Goal: Information Seeking & Learning: Learn about a topic

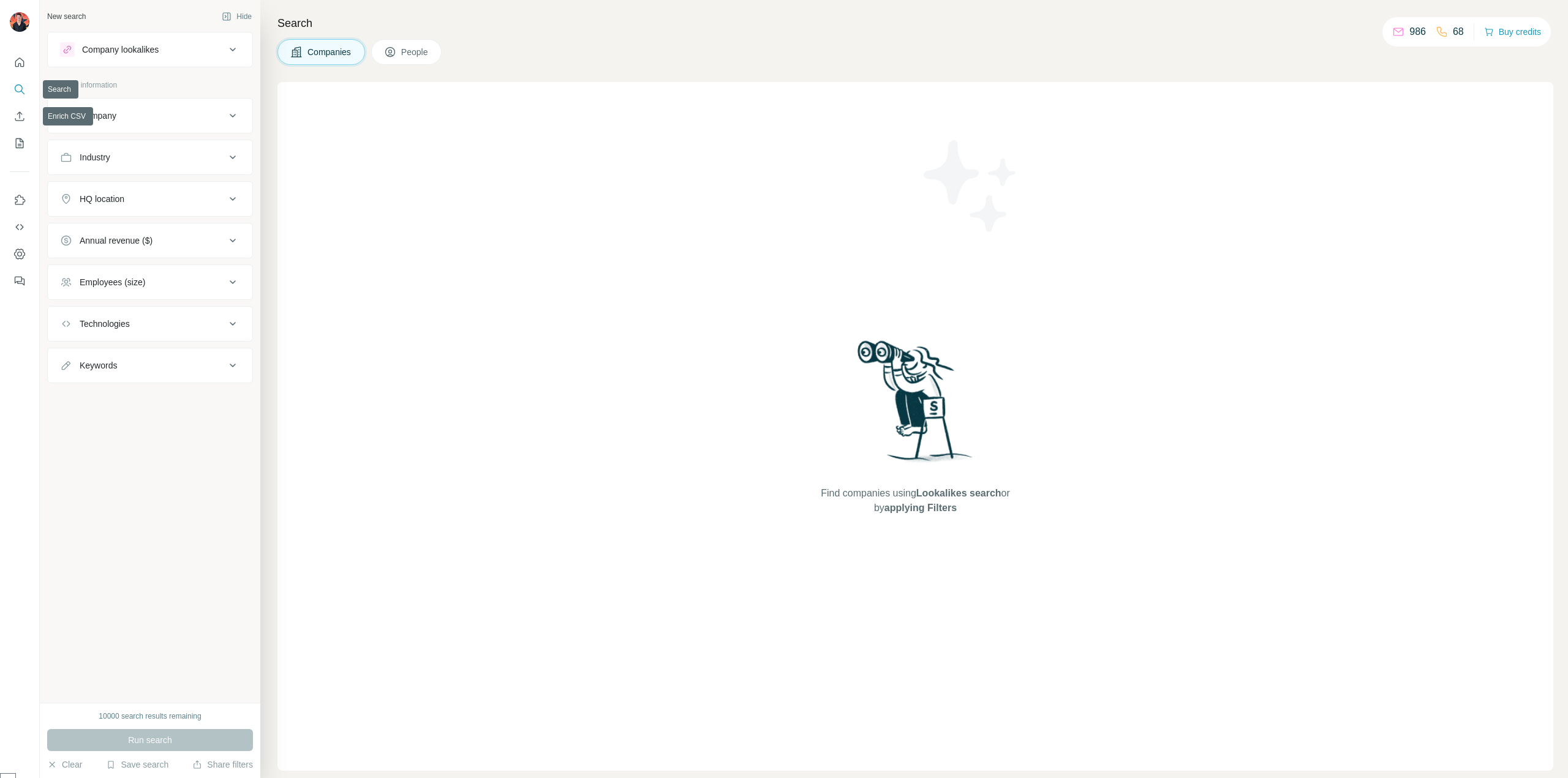
select select "*****"
click at [12, 91] on button "Search" at bounding box center [20, 89] width 20 height 22
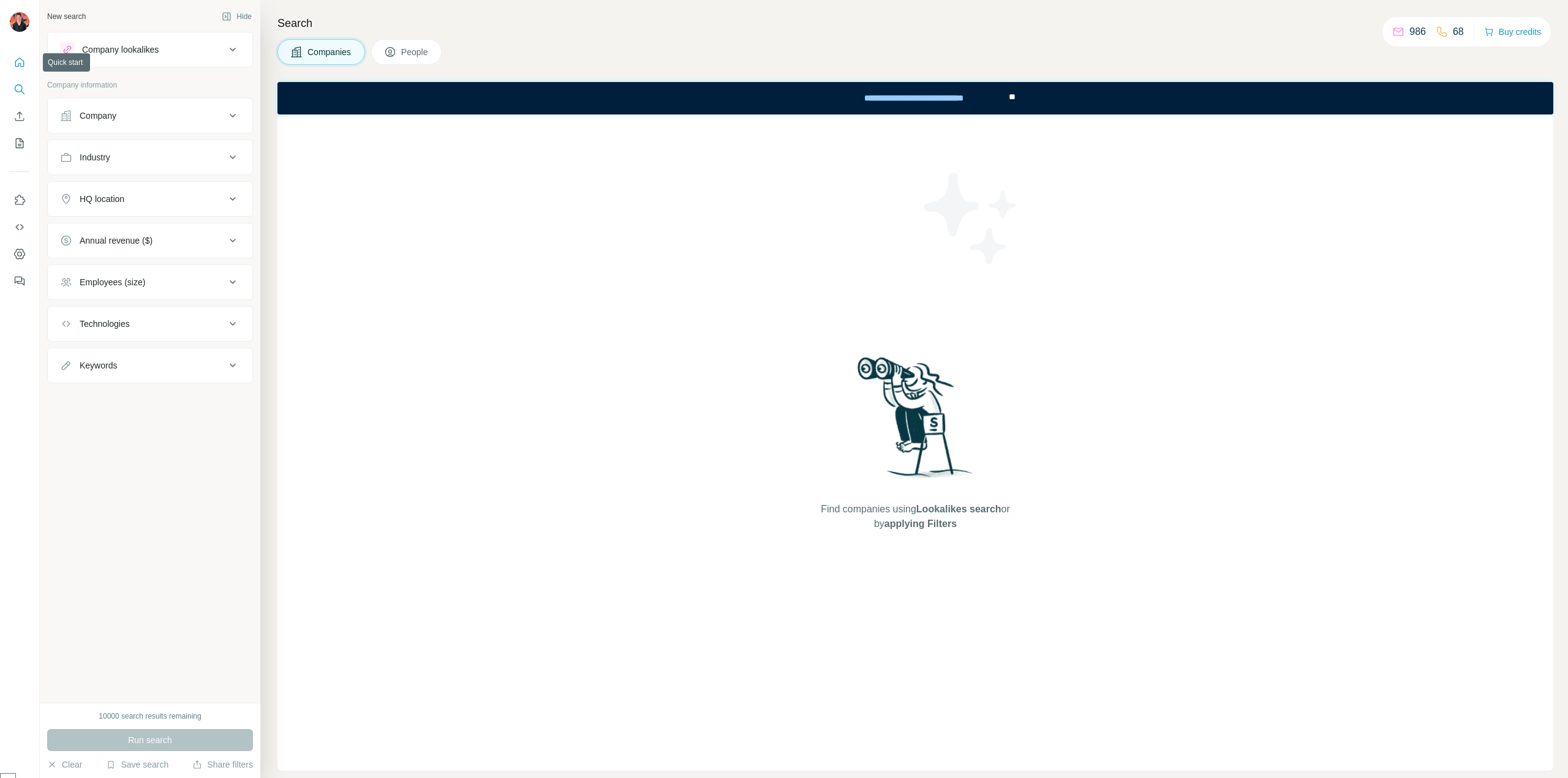
click at [16, 66] on icon "Quick start" at bounding box center [20, 62] width 9 height 9
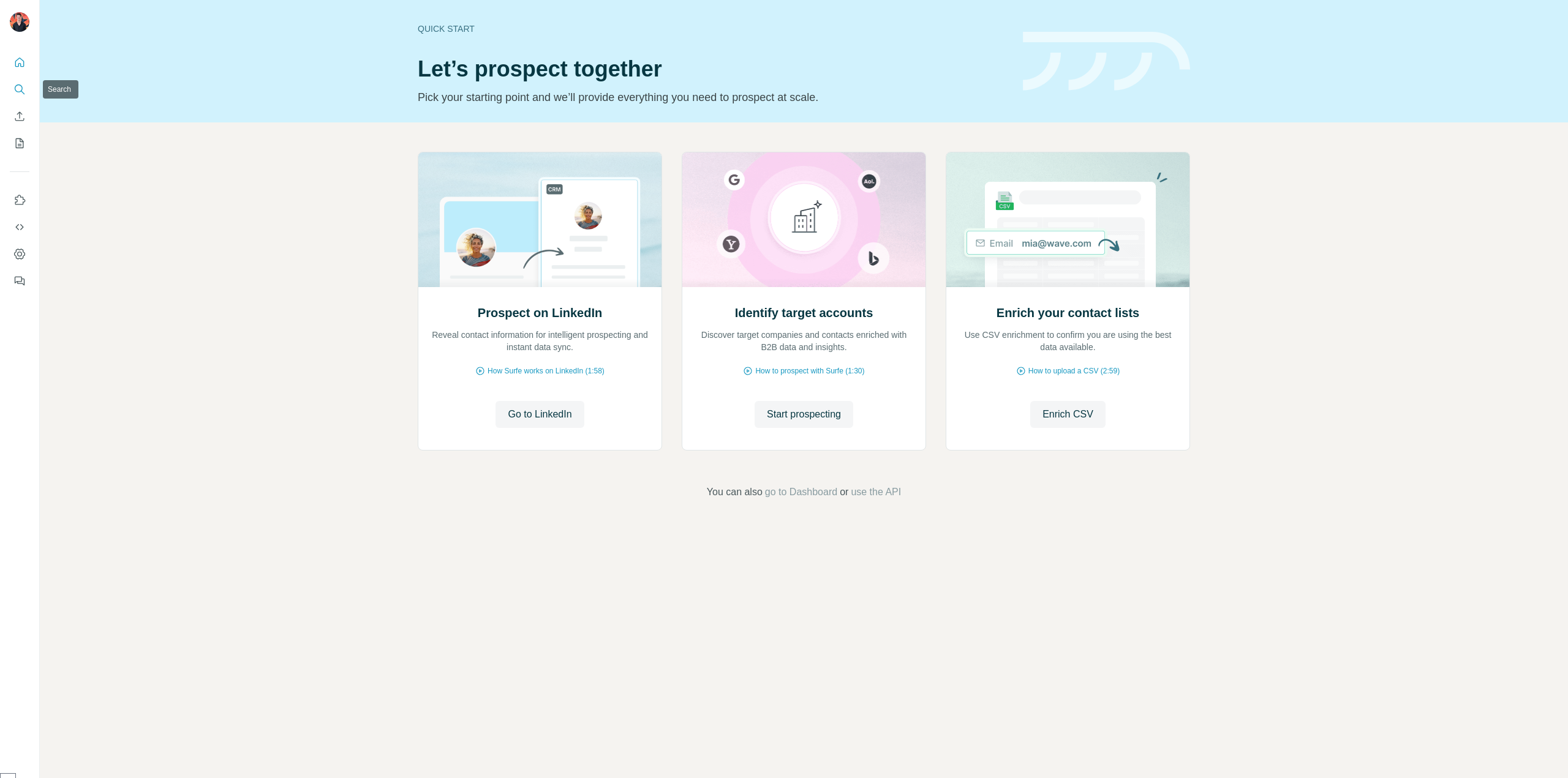
click at [16, 87] on icon "Search" at bounding box center [20, 89] width 12 height 12
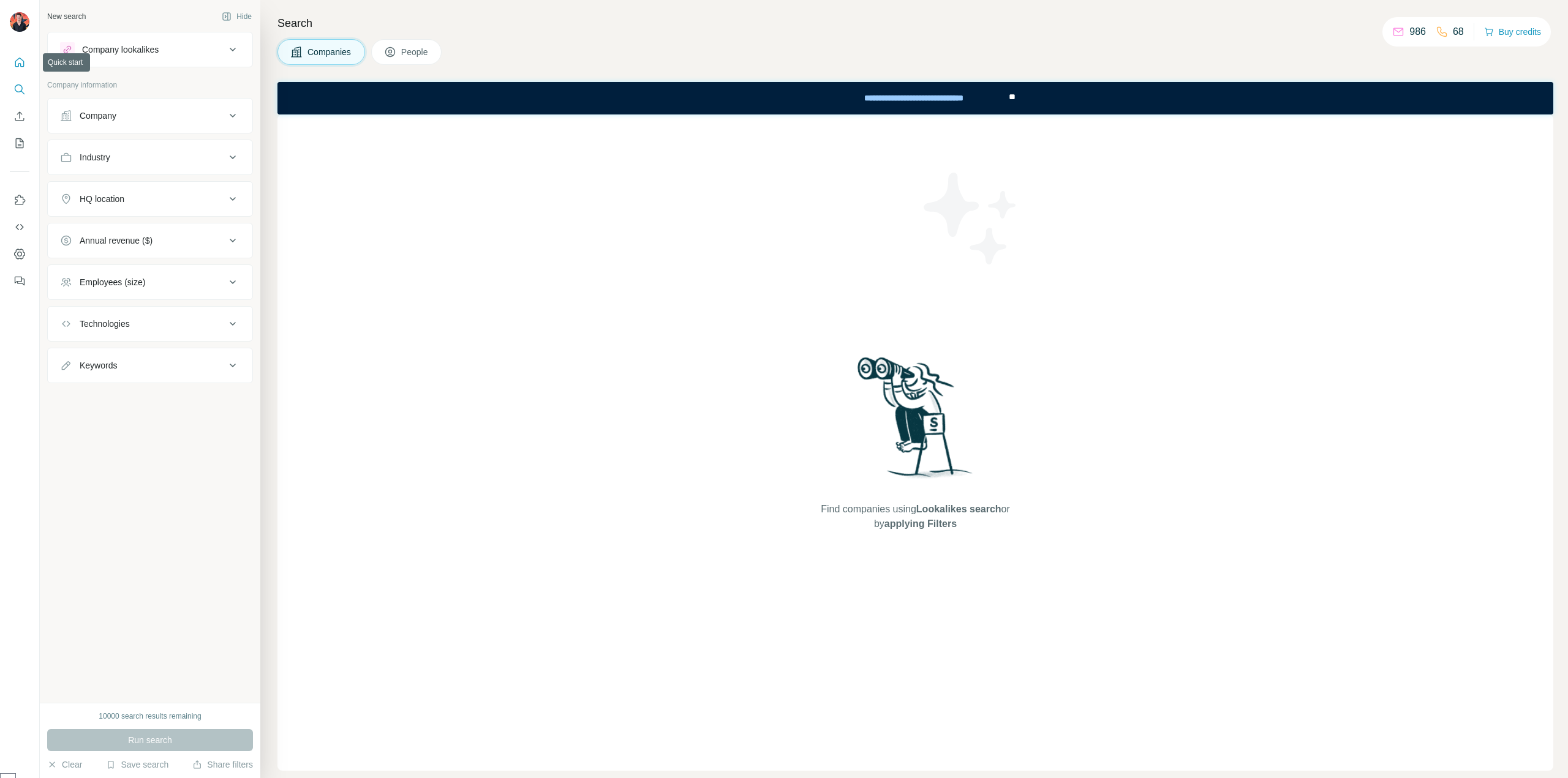
click at [18, 63] on icon "Quick start" at bounding box center [20, 63] width 12 height 12
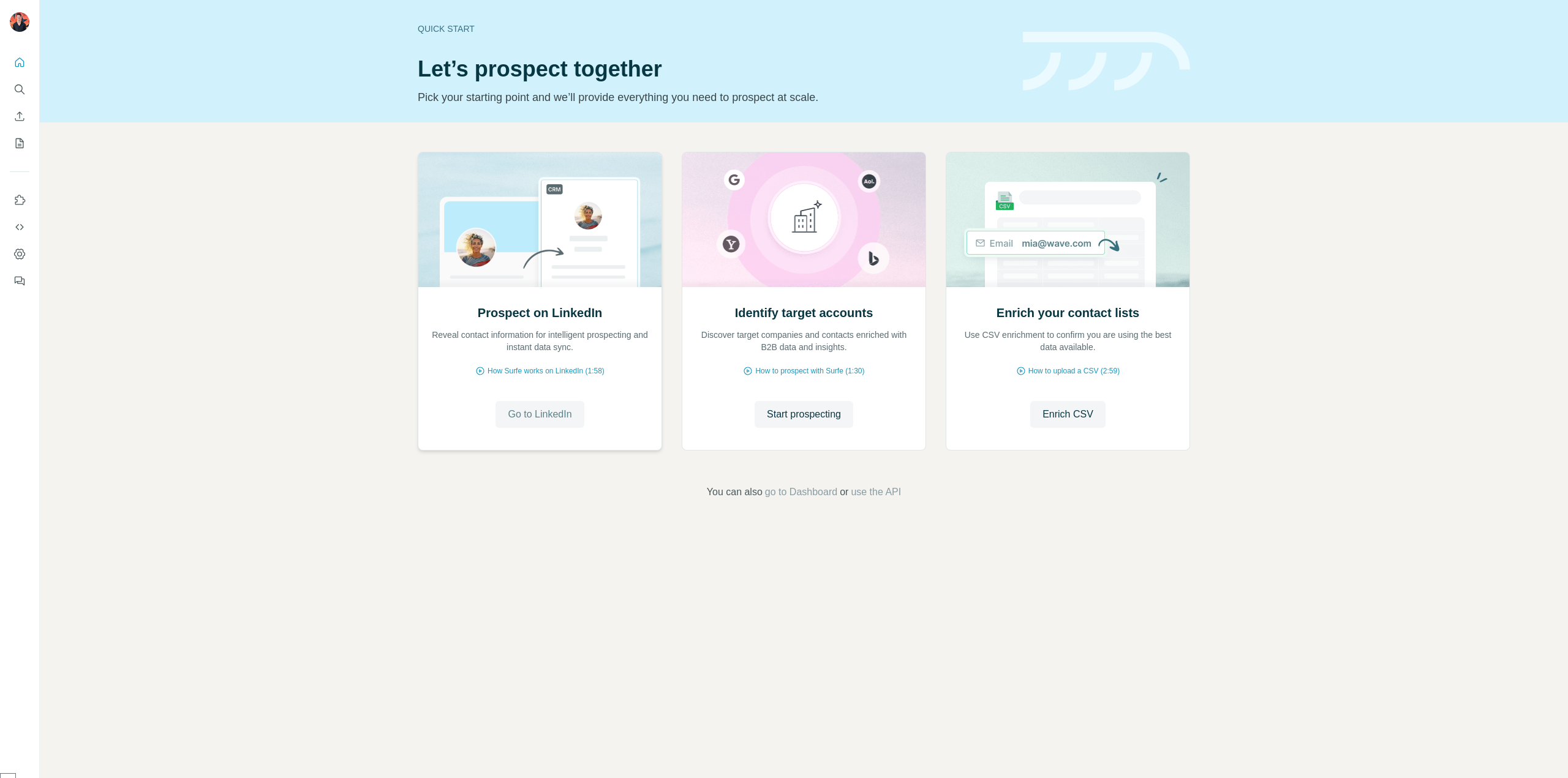
click at [528, 416] on span "Go to LinkedIn" at bounding box center [539, 415] width 64 height 15
click at [543, 417] on span "Go to LinkedIn" at bounding box center [539, 415] width 64 height 15
click at [21, 87] on icon "Search" at bounding box center [20, 89] width 12 height 12
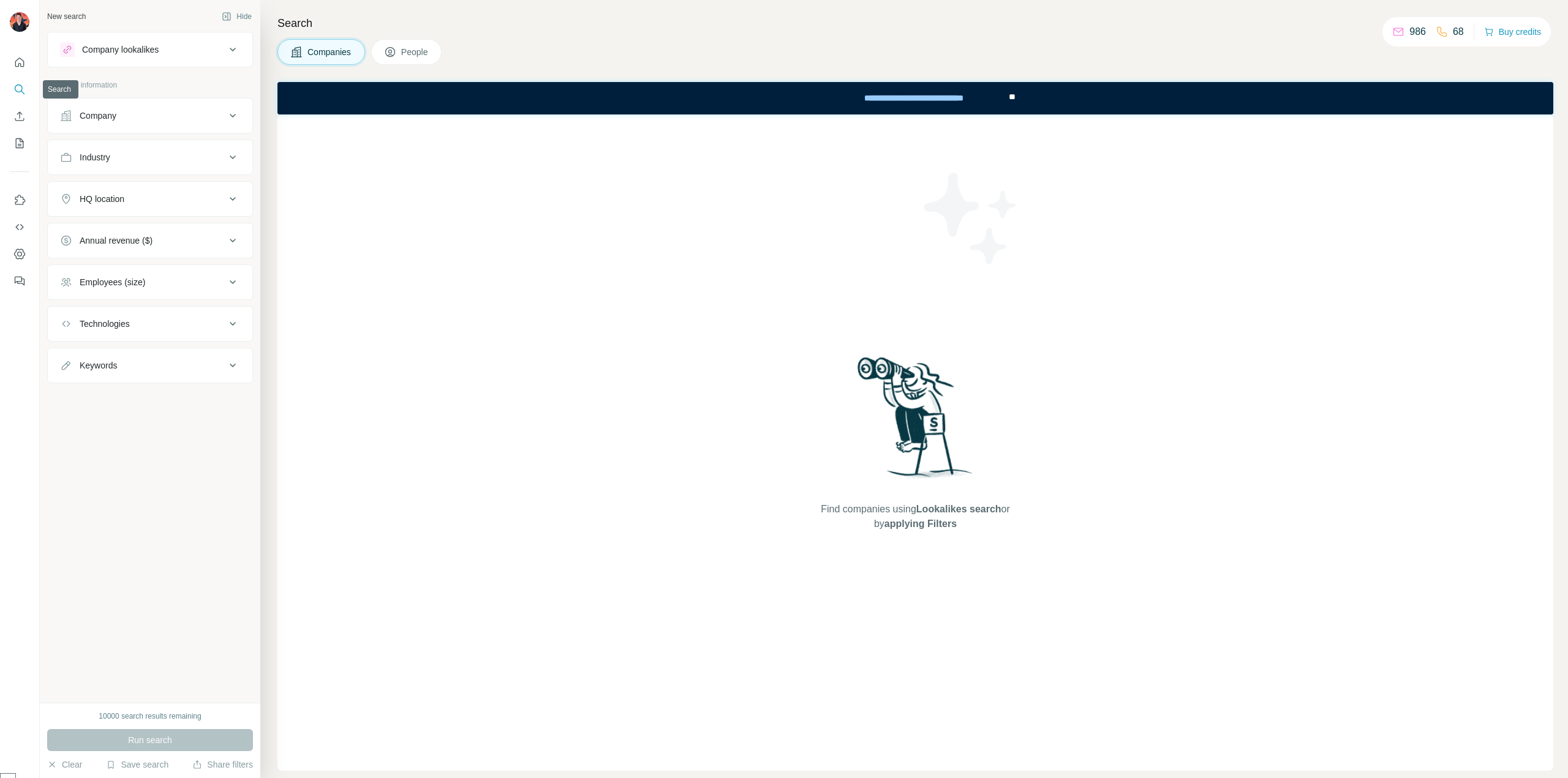
click at [12, 90] on button "Search" at bounding box center [20, 89] width 20 height 22
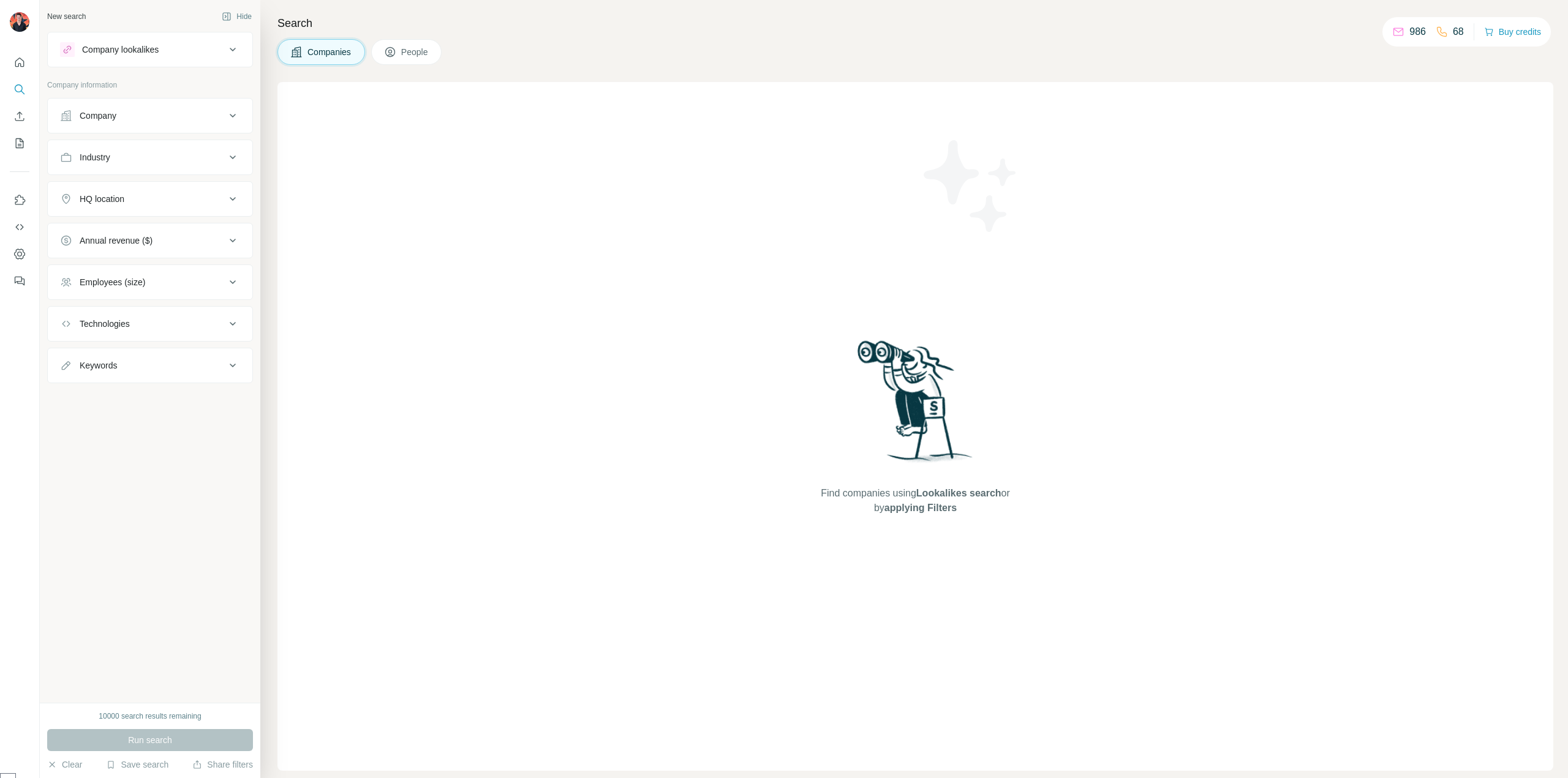
click at [432, 58] on button "People" at bounding box center [407, 52] width 71 height 25
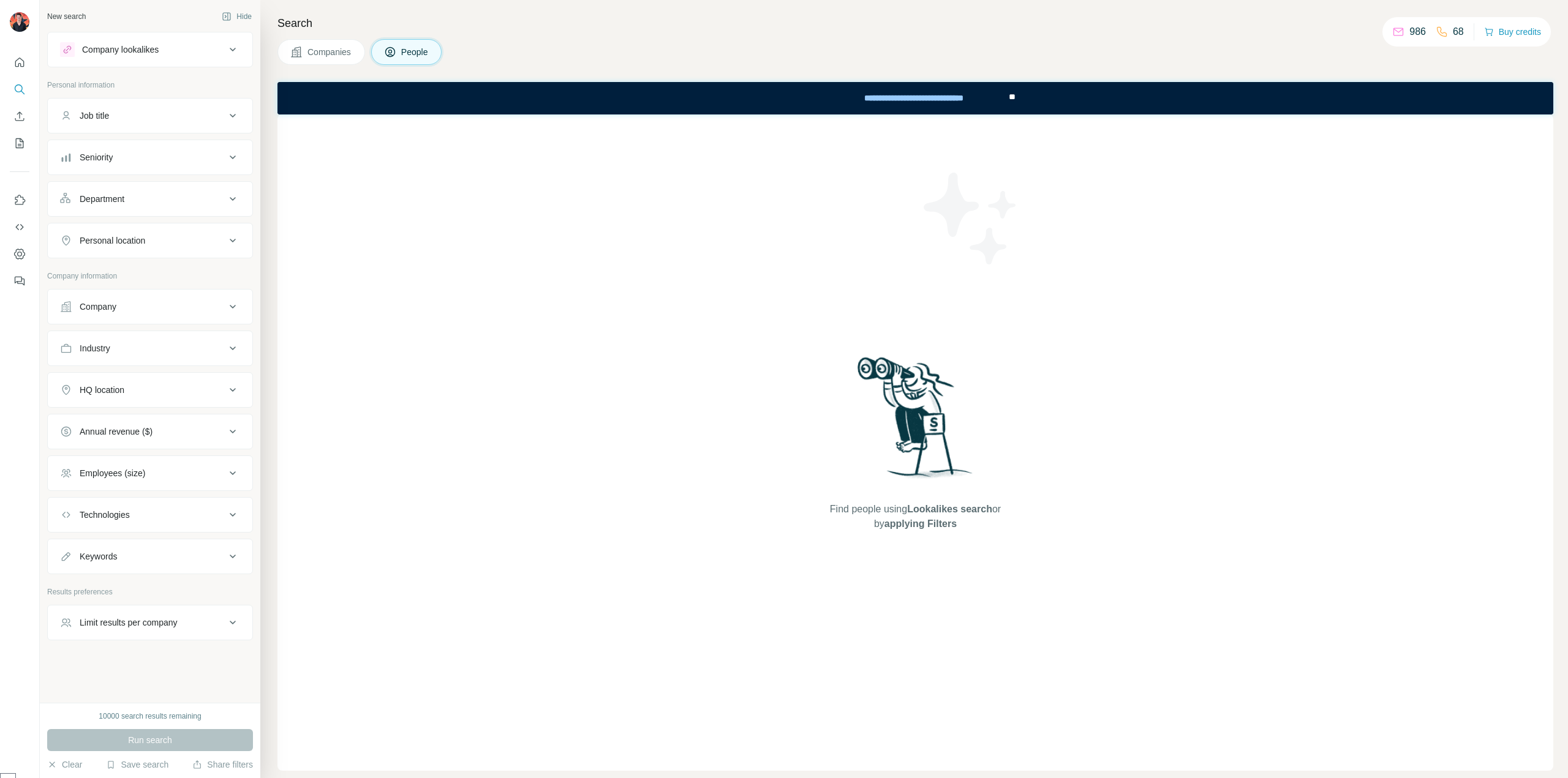
click at [334, 38] on div "Search Companies People Find people using Lookalikes search or by applying Filt…" at bounding box center [914, 389] width 1308 height 778
click at [326, 43] on button "Companies" at bounding box center [321, 52] width 88 height 25
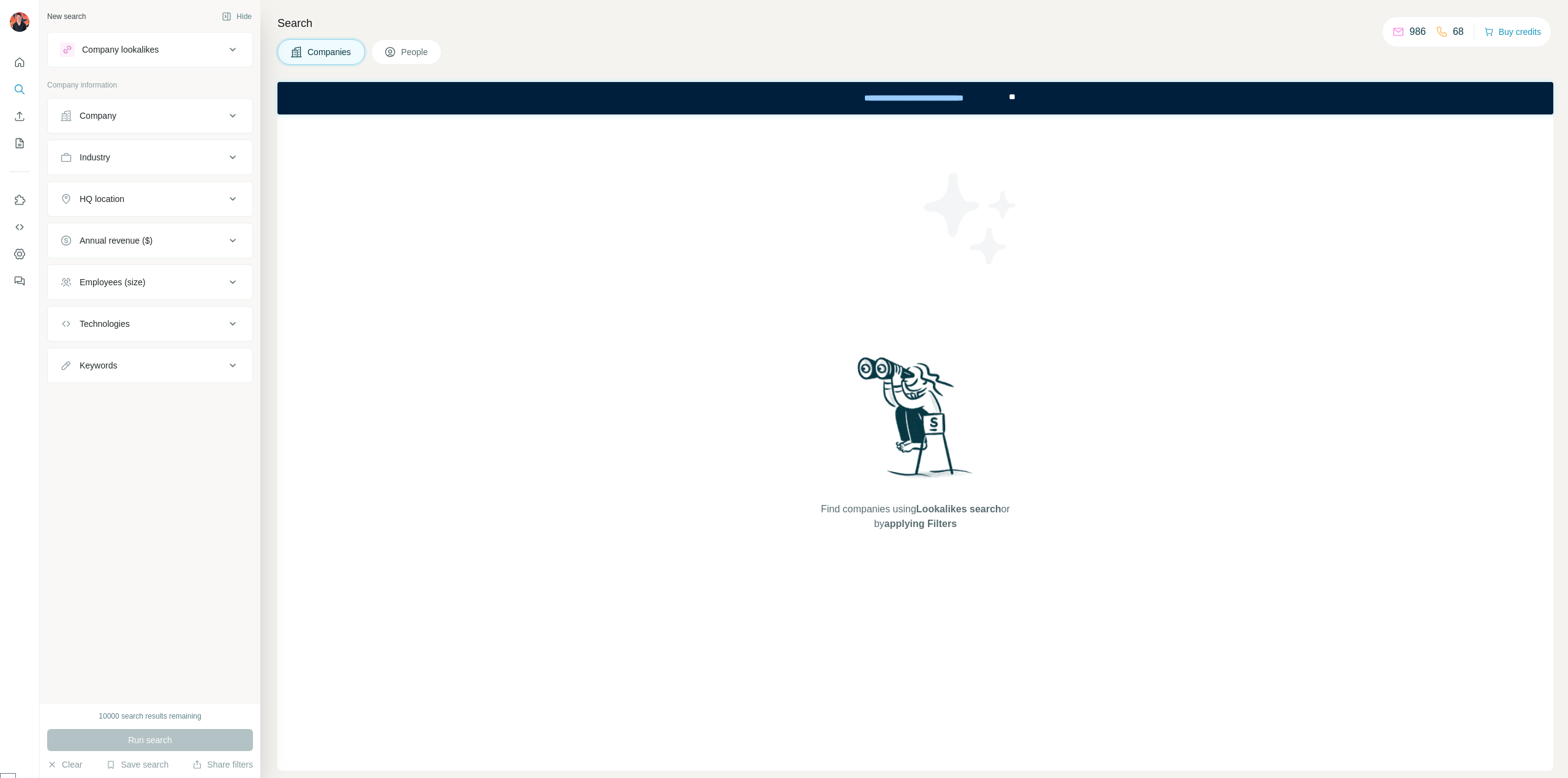
click at [325, 46] on span "Companies" at bounding box center [330, 52] width 45 height 12
click at [169, 36] on button "Company lookalikes" at bounding box center [150, 49] width 204 height 29
click at [152, 209] on div "Company" at bounding box center [143, 211] width 165 height 12
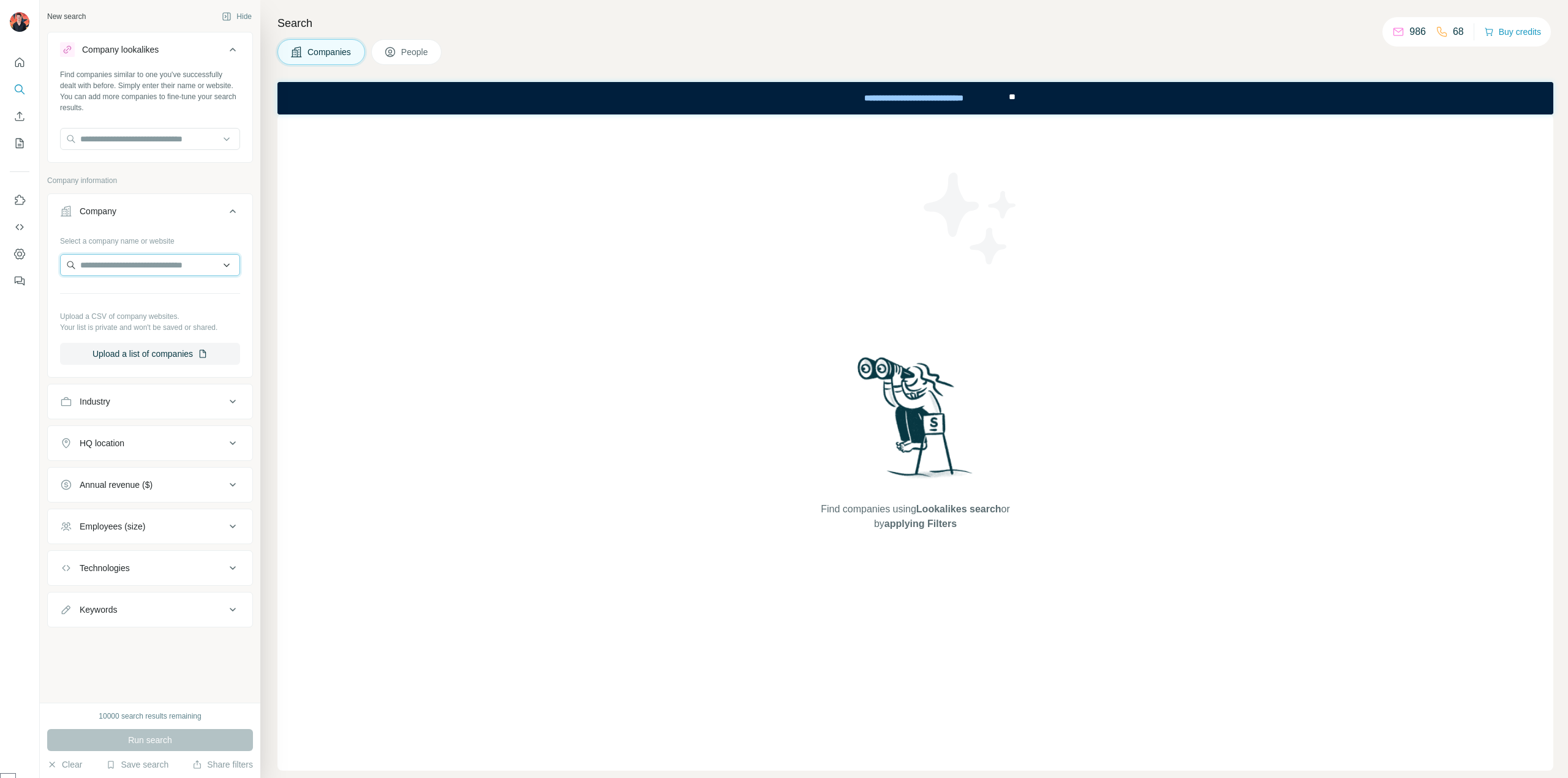
click at [125, 268] on input "text" at bounding box center [150, 265] width 180 height 22
drag, startPoint x: 195, startPoint y: 271, endPoint x: 34, endPoint y: 256, distance: 161.7
click at [34, 256] on div "**********" at bounding box center [784, 389] width 1568 height 778
paste input "text"
type input "**********"
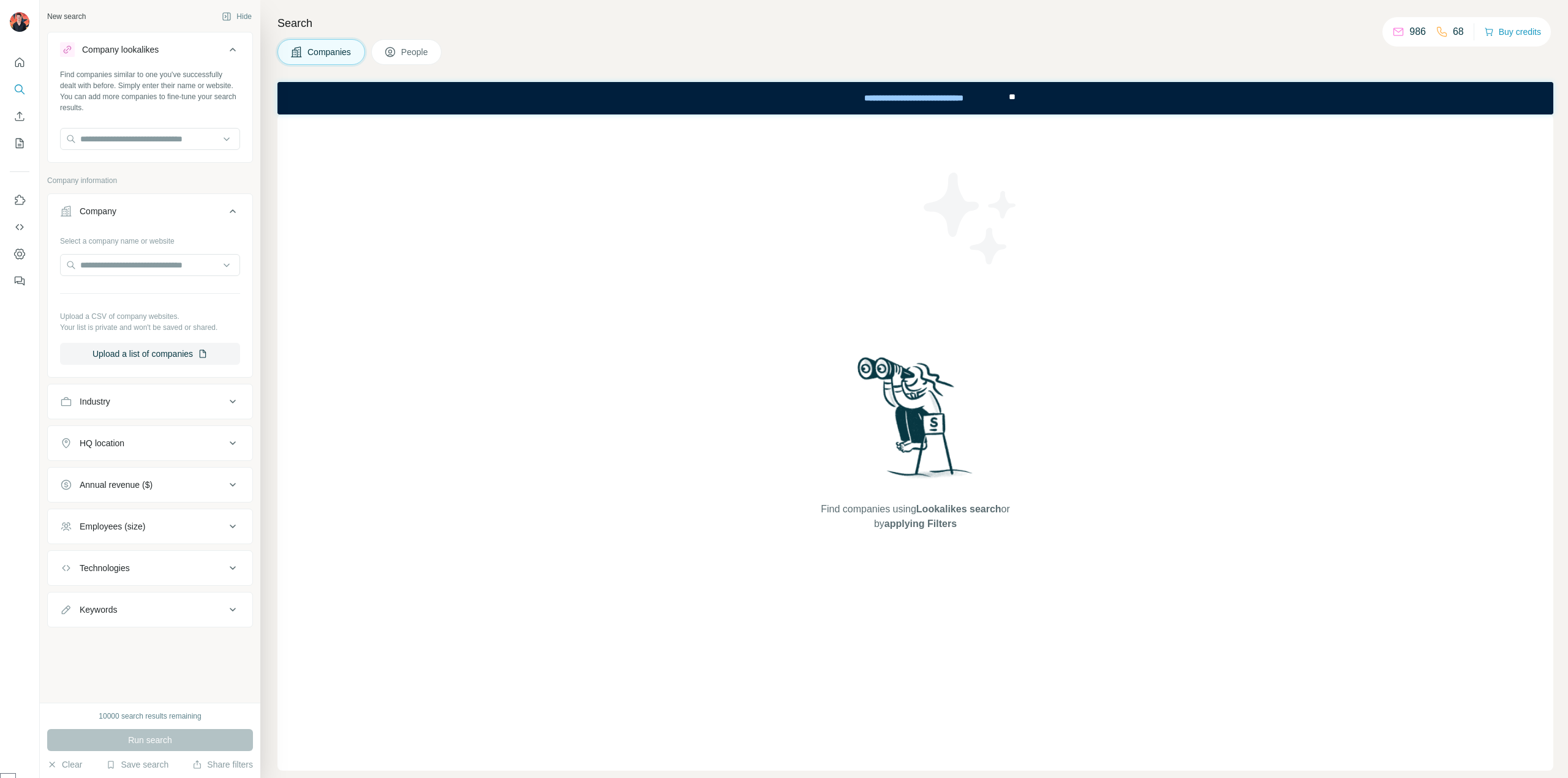
click at [6, 309] on div at bounding box center [20, 389] width 40 height 778
click at [165, 264] on input "text" at bounding box center [150, 265] width 180 height 22
type input "**********"
drag, startPoint x: 154, startPoint y: 263, endPoint x: 53, endPoint y: 250, distance: 101.8
click at [53, 250] on div "**********" at bounding box center [150, 303] width 204 height 144
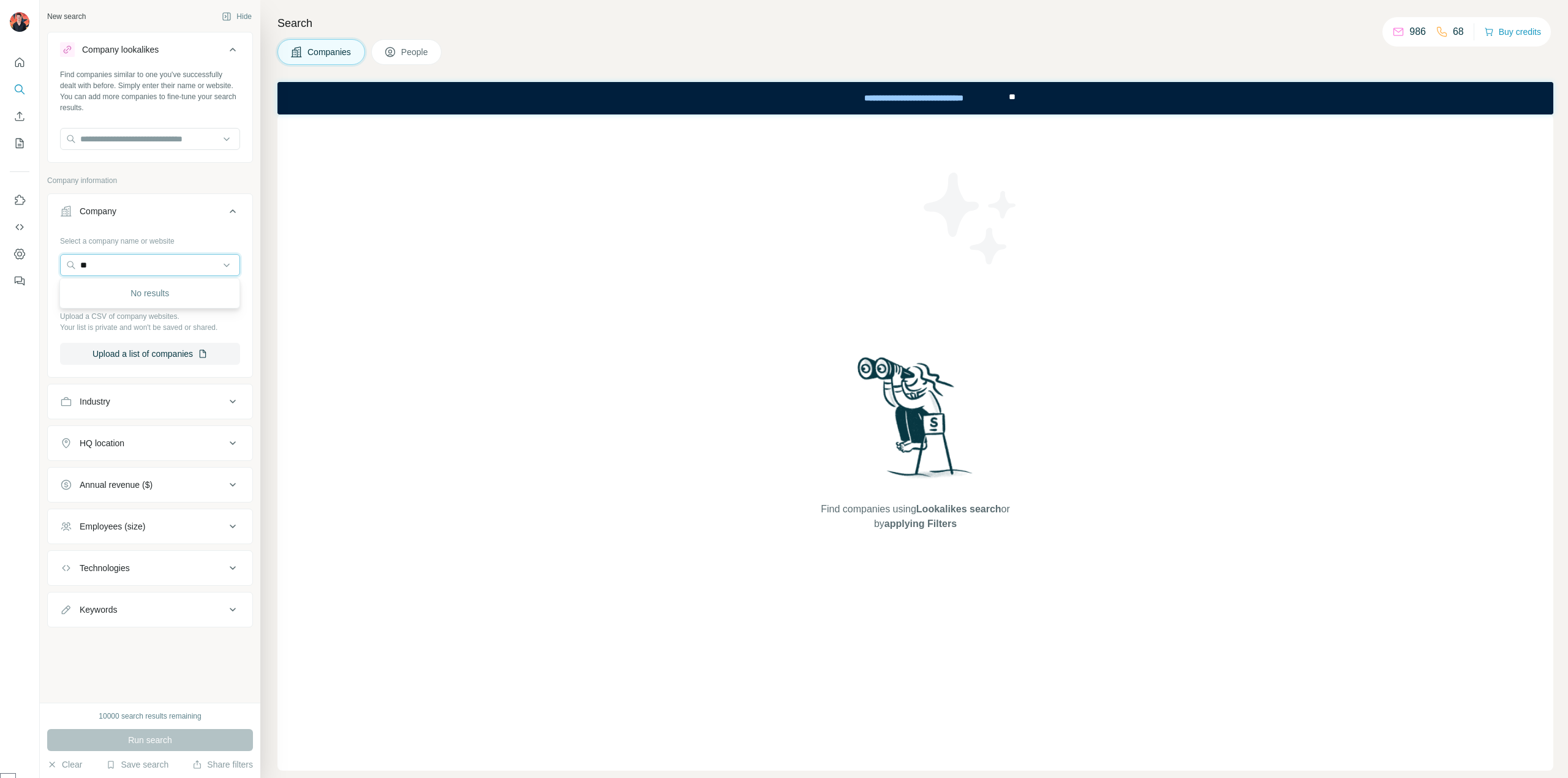
type input "*"
type input "******"
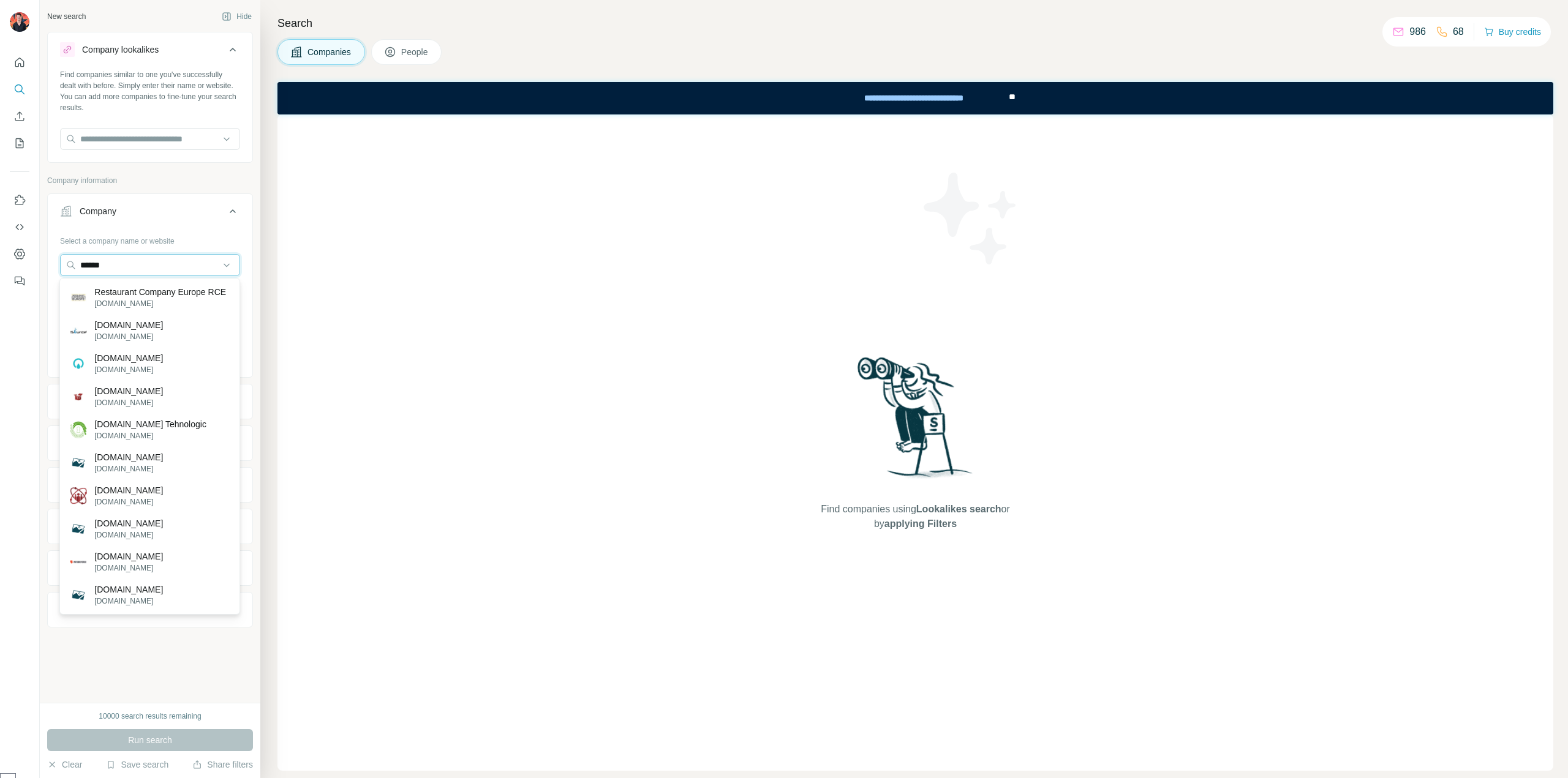
drag, startPoint x: 58, startPoint y: 253, endPoint x: -21, endPoint y: 241, distance: 79.9
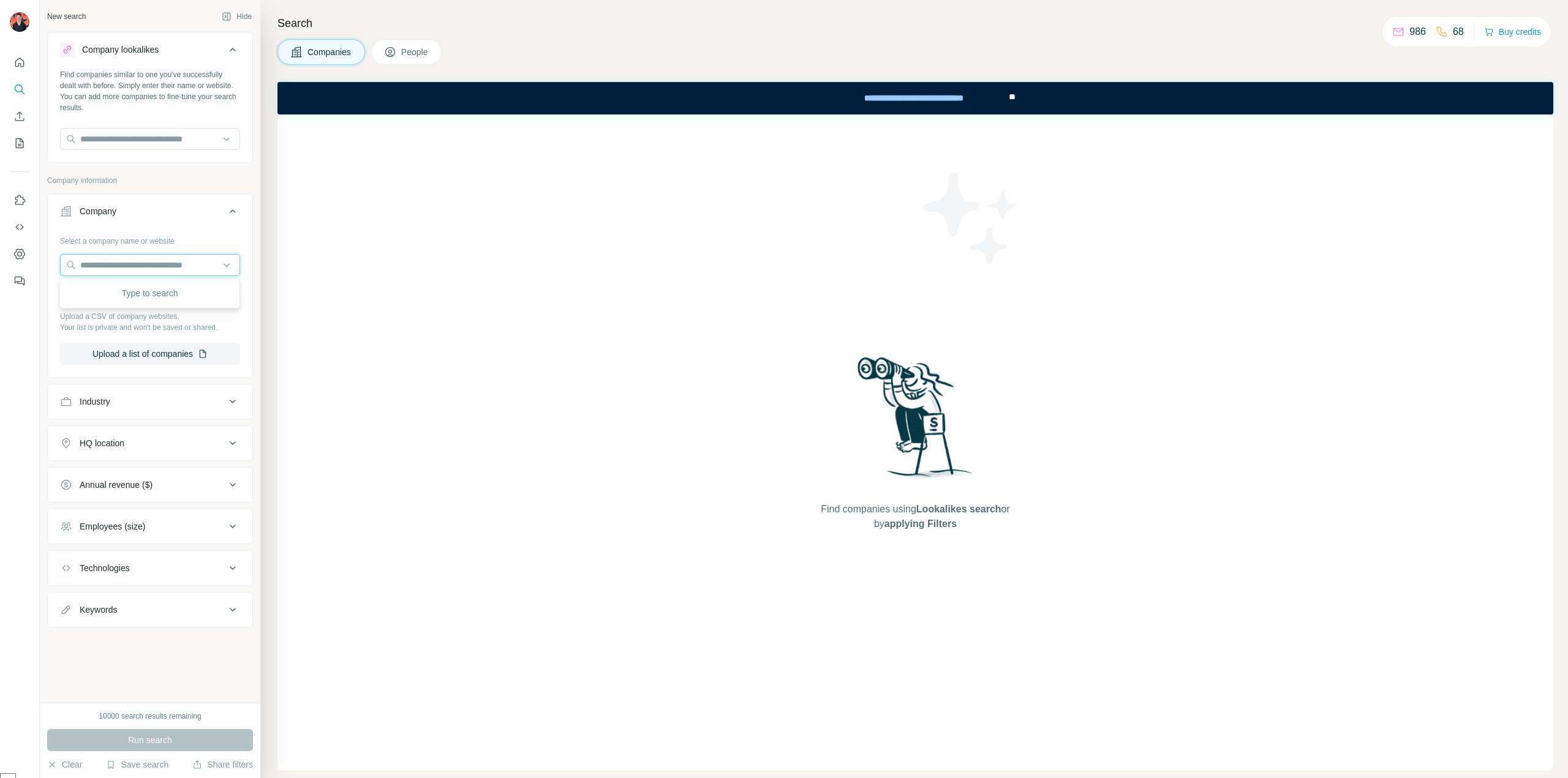
paste input "**********"
type input "**********"
click at [144, 299] on p "[DOMAIN_NAME]" at bounding box center [124, 304] width 59 height 11
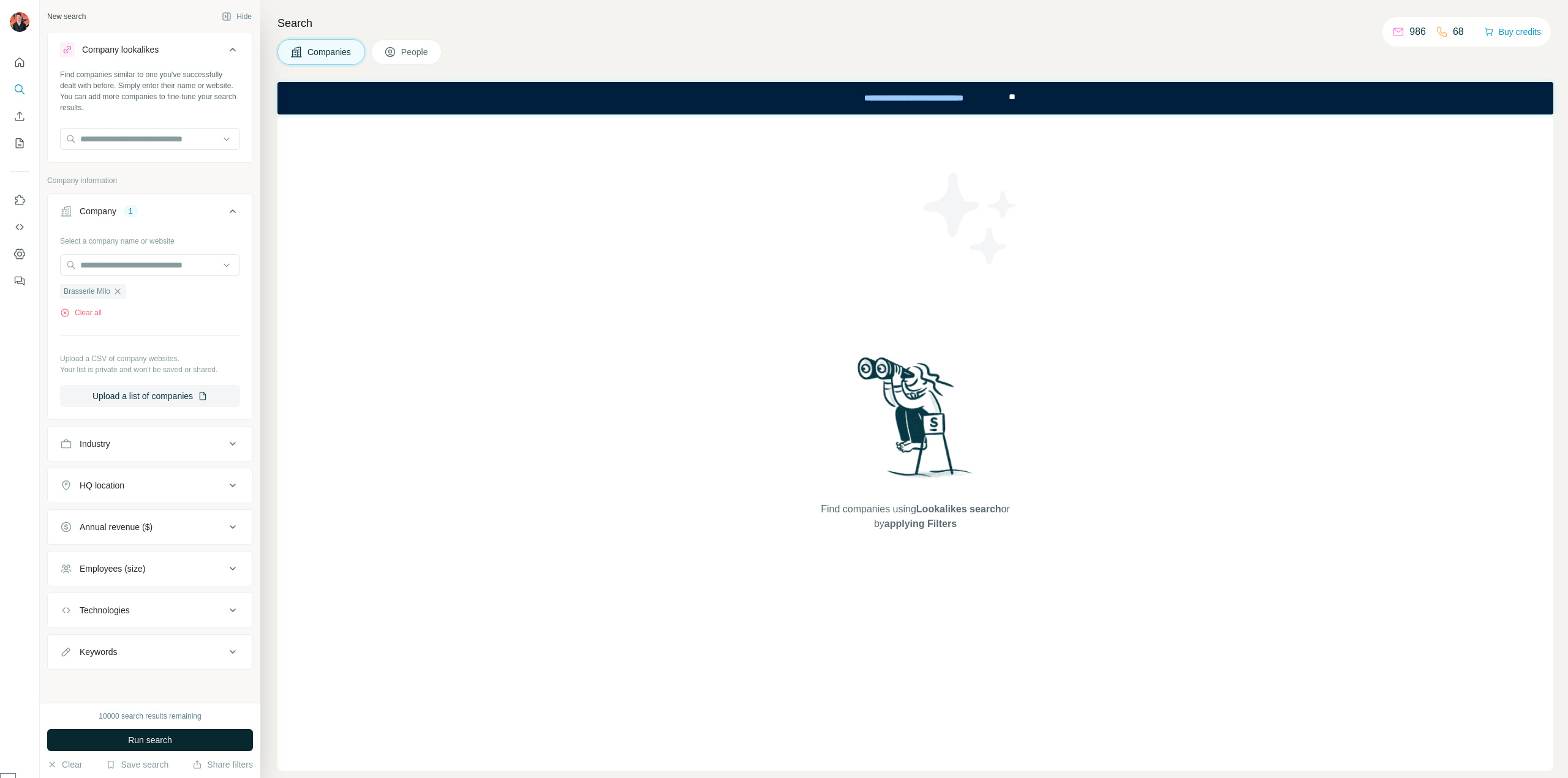
click at [125, 733] on button "Run search" at bounding box center [150, 740] width 206 height 22
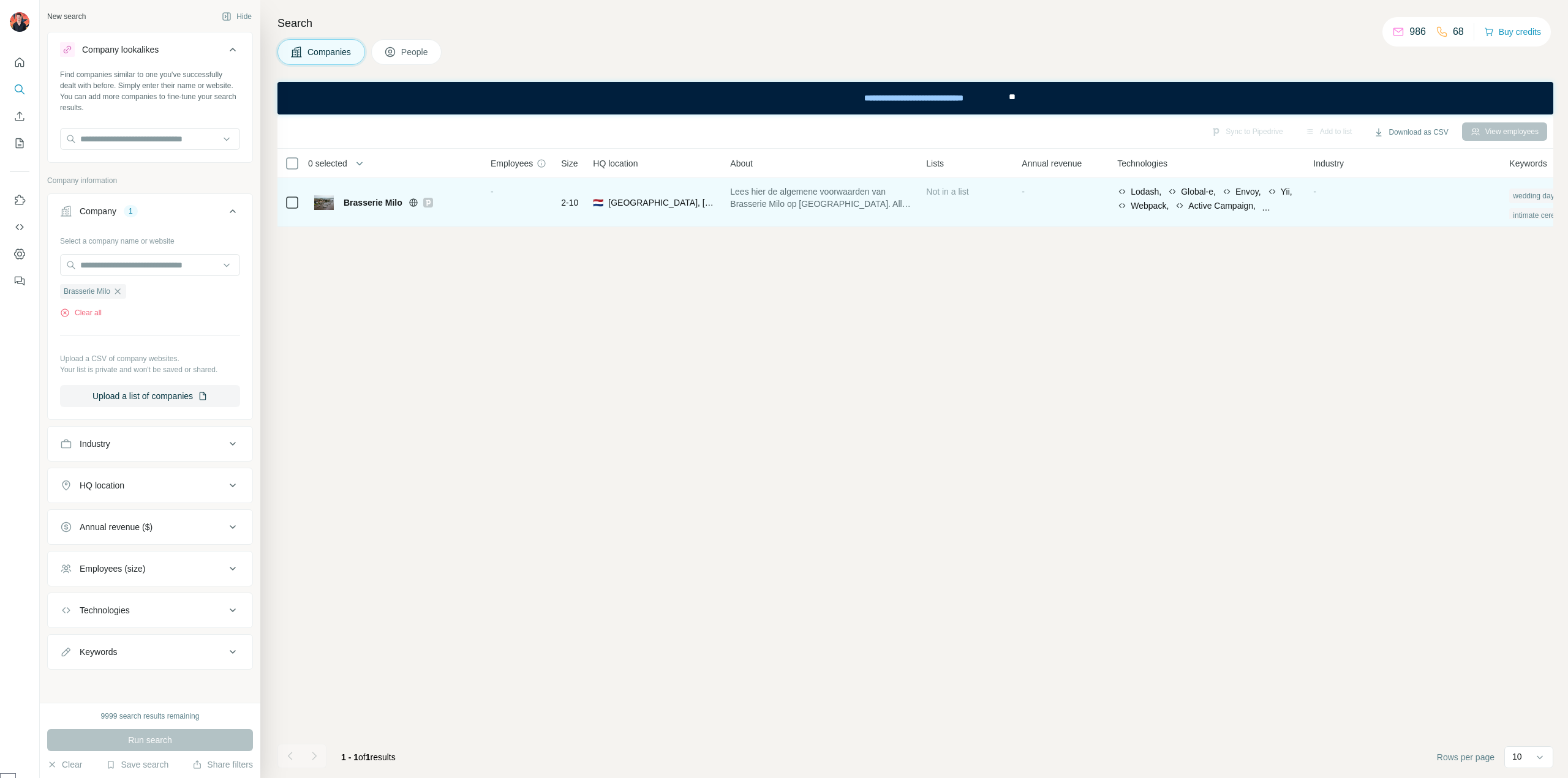
click at [654, 207] on span "[GEOGRAPHIC_DATA], [GEOGRAPHIC_DATA]" at bounding box center [662, 203] width 107 height 12
click at [366, 201] on span "Brasserie Milo" at bounding box center [373, 203] width 59 height 12
click at [370, 201] on span "Brasserie Milo" at bounding box center [373, 203] width 59 height 12
click at [414, 201] on icon at bounding box center [413, 202] width 3 height 8
drag, startPoint x: 623, startPoint y: 207, endPoint x: 591, endPoint y: 197, distance: 33.5
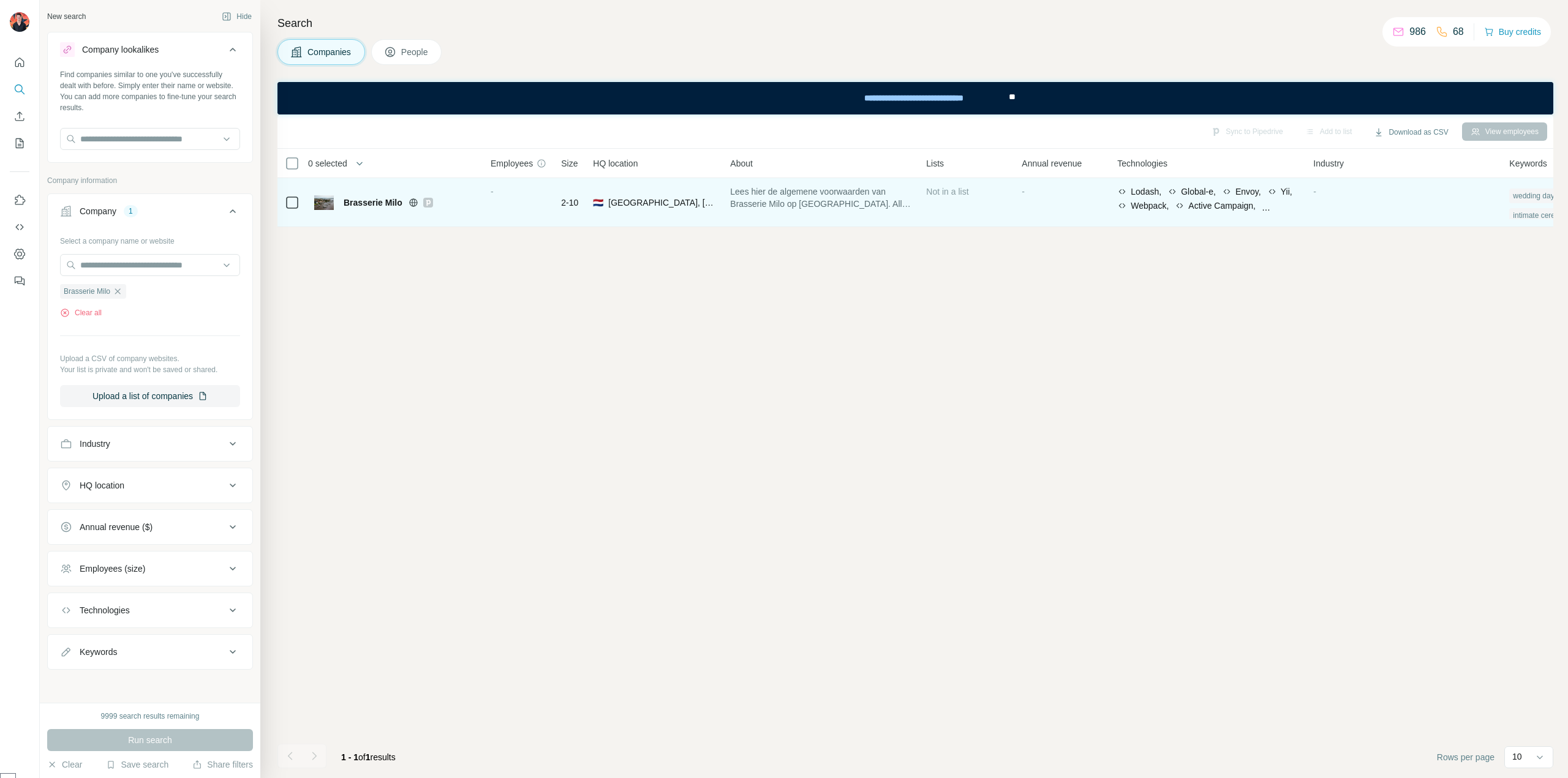
click at [624, 204] on span "[GEOGRAPHIC_DATA], [GEOGRAPHIC_DATA]" at bounding box center [662, 203] width 107 height 12
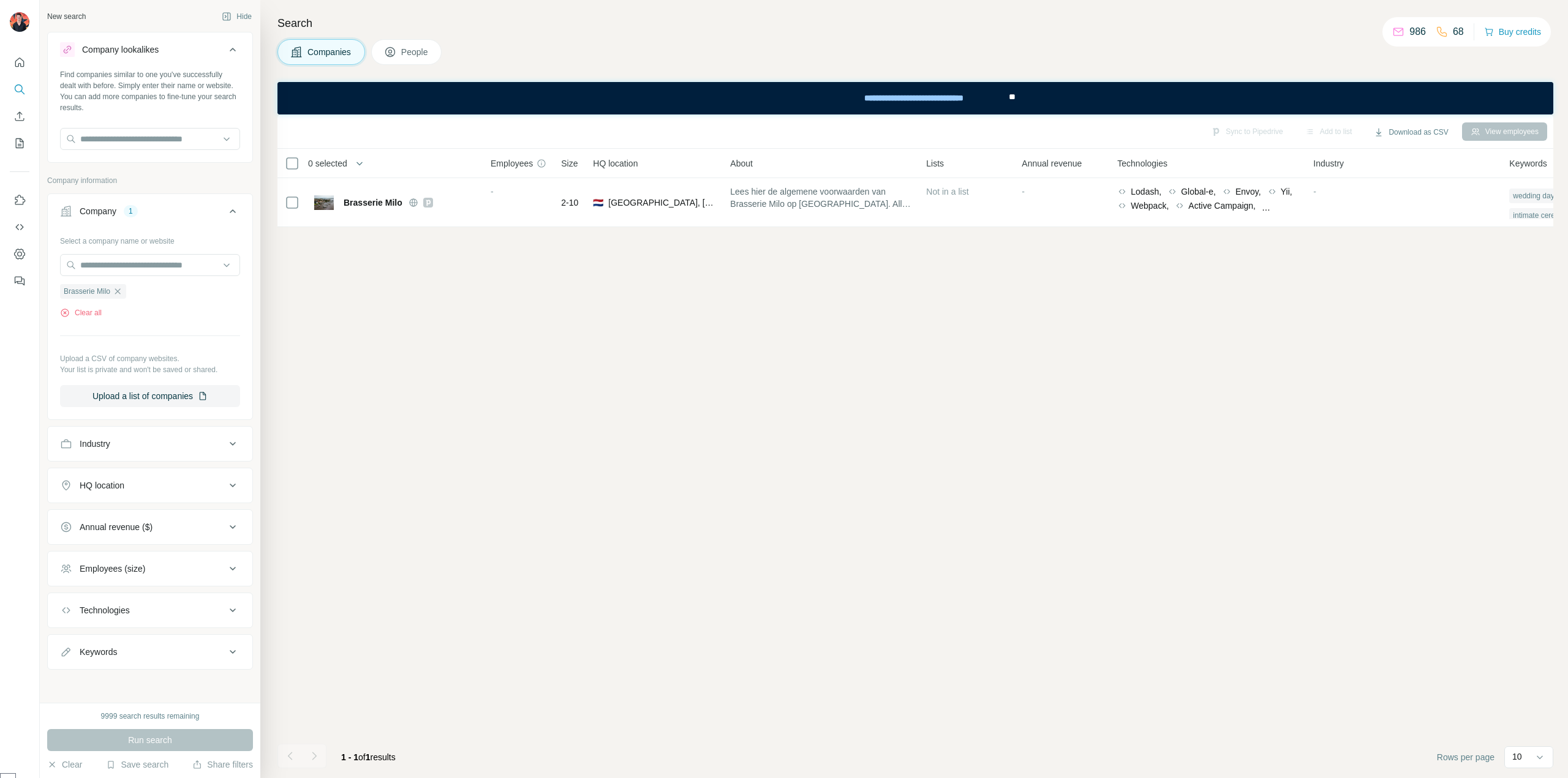
click at [1501, 132] on div "View employees" at bounding box center [1505, 132] width 85 height 19
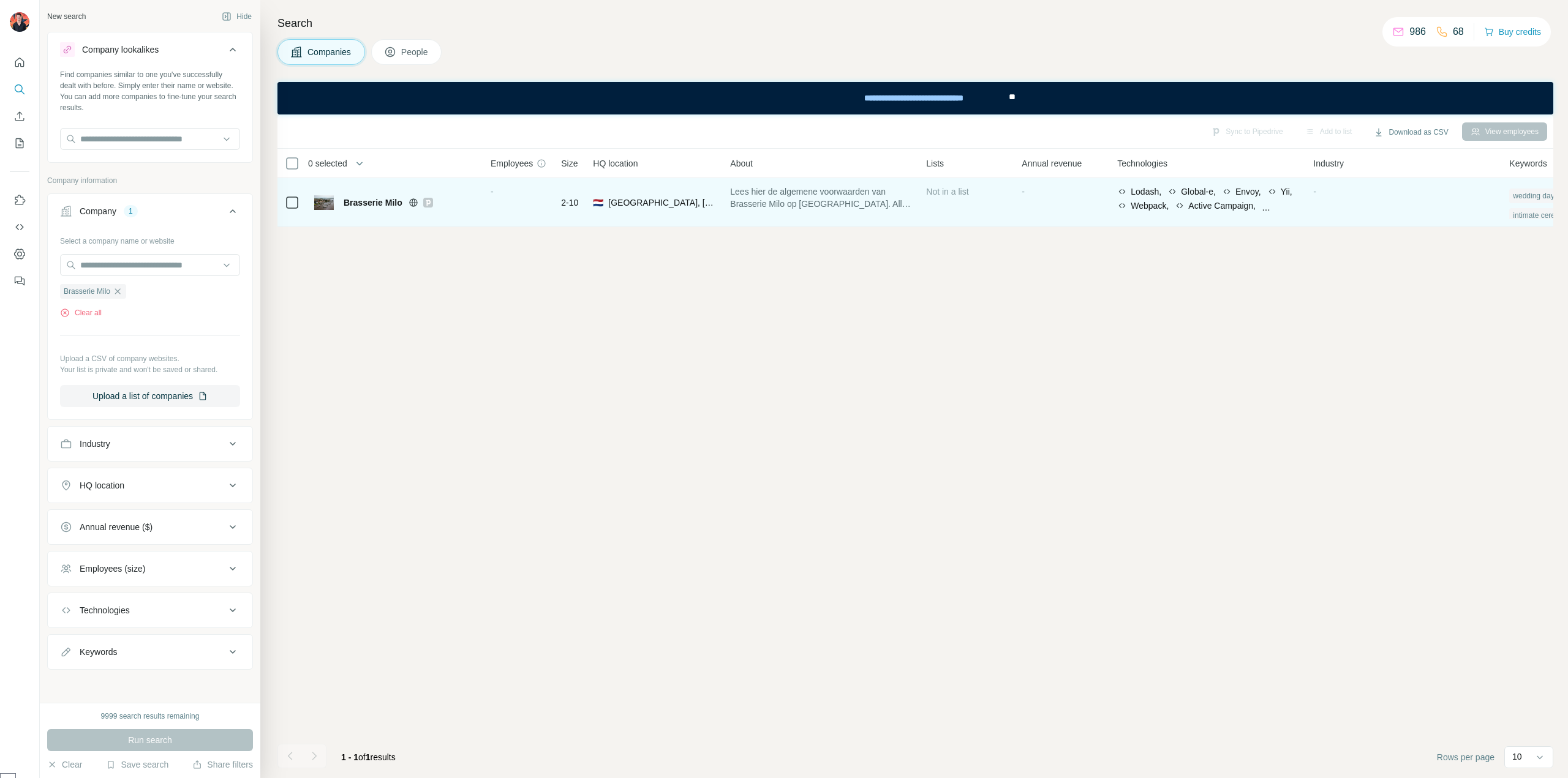
click at [375, 203] on span "Brasserie Milo" at bounding box center [373, 203] width 59 height 12
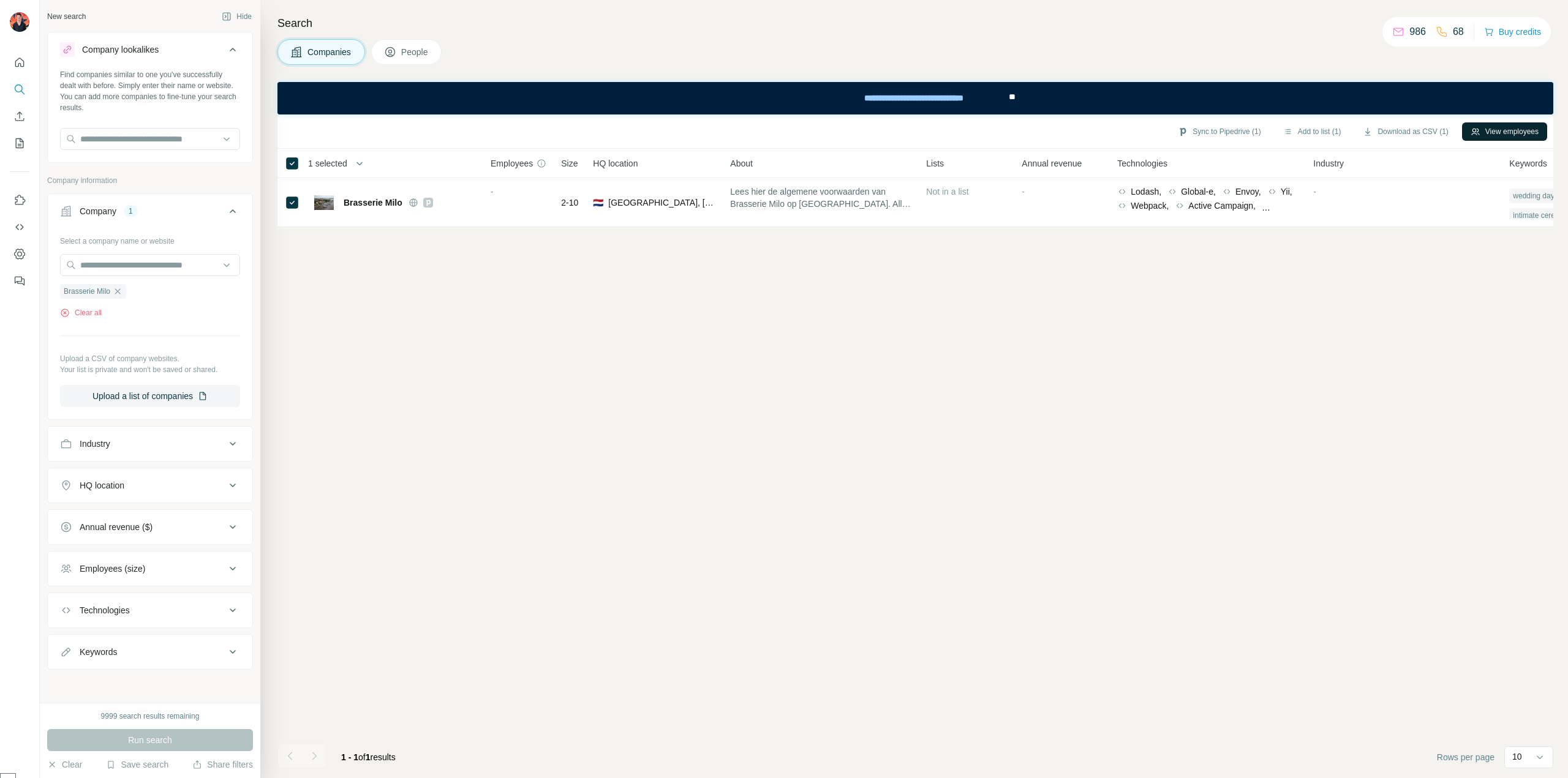
click at [1506, 138] on button "View employees" at bounding box center [1505, 132] width 85 height 19
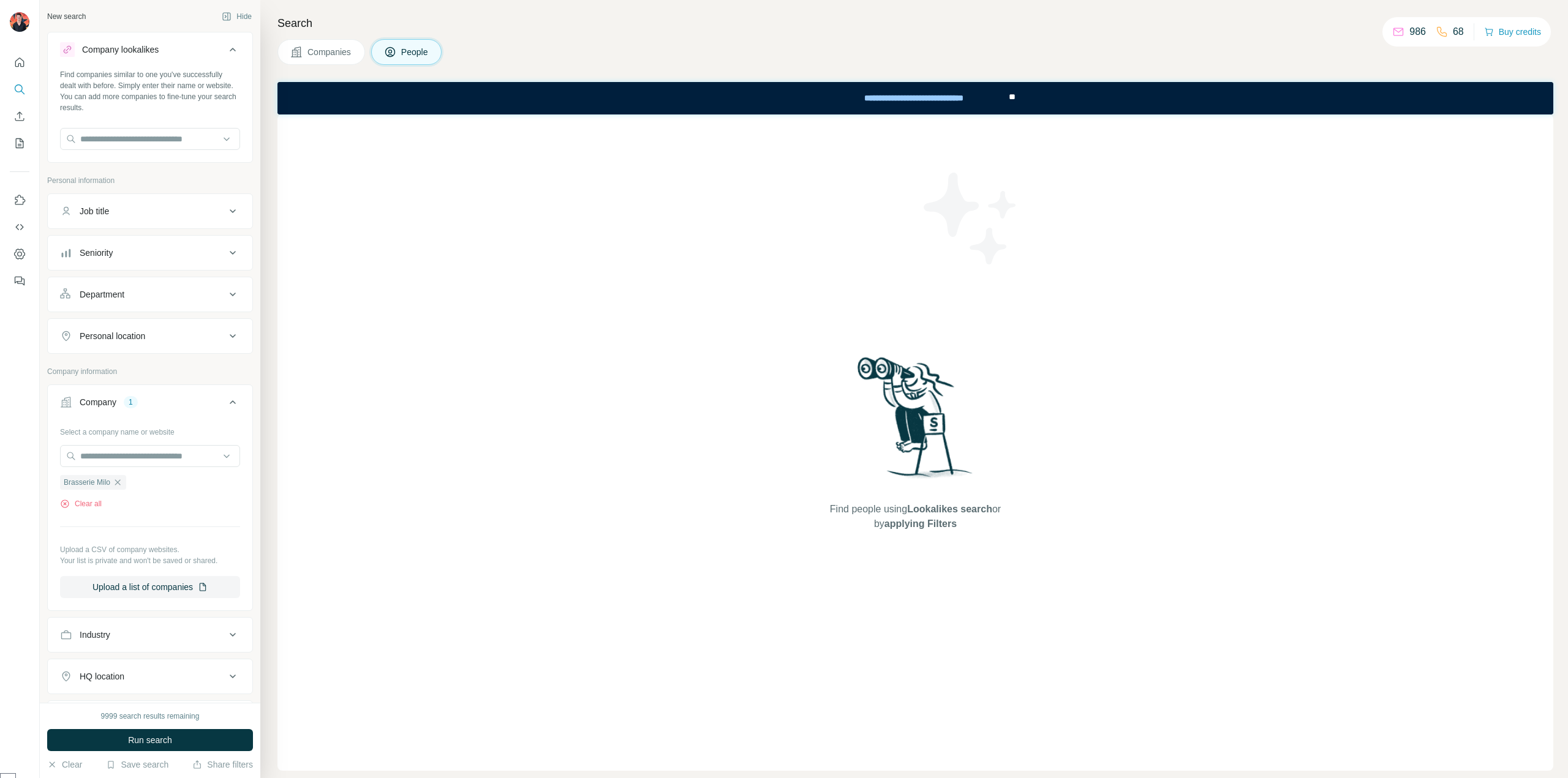
click at [322, 62] on button "Companies" at bounding box center [321, 52] width 88 height 25
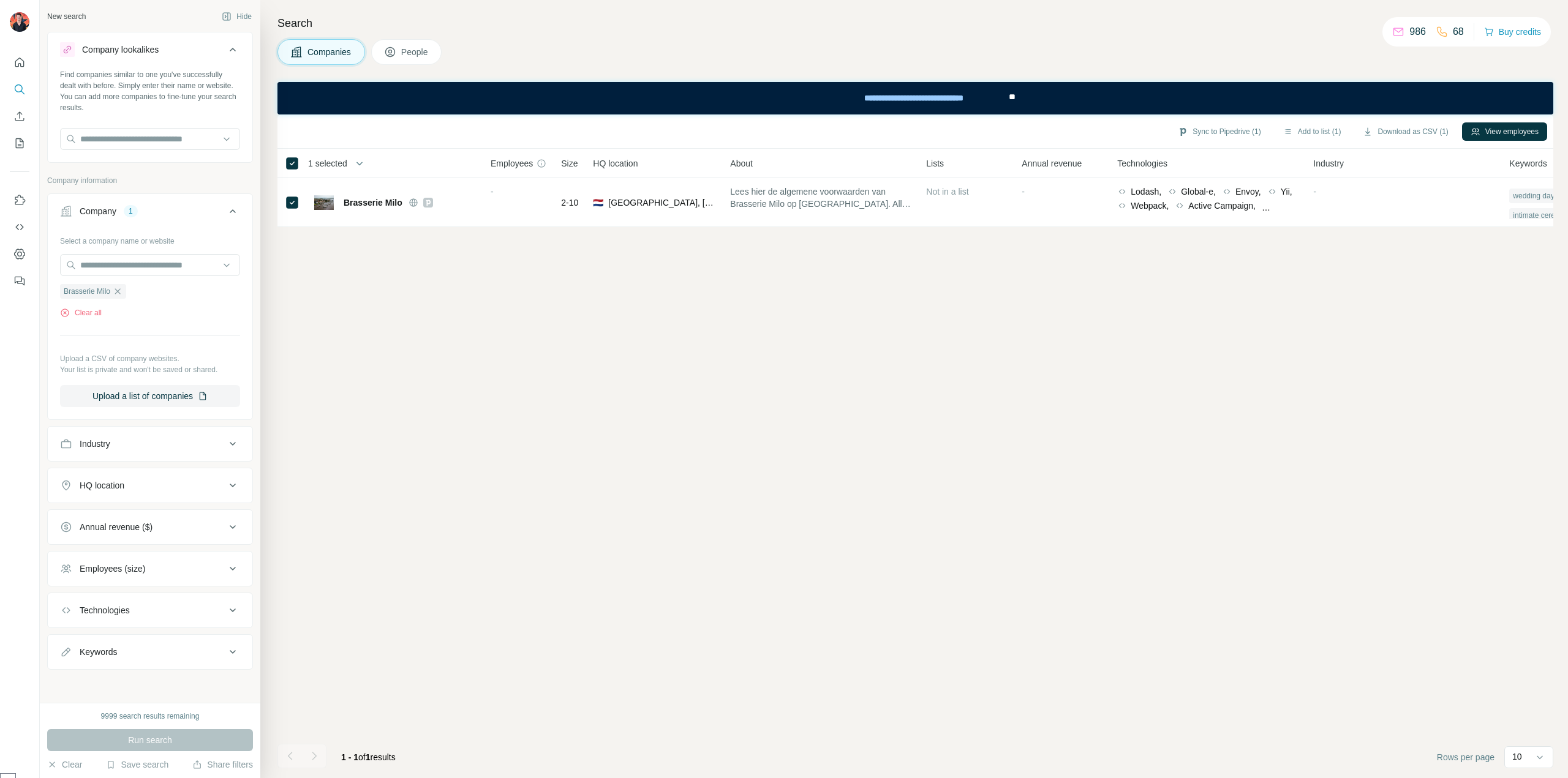
click at [391, 46] on icon at bounding box center [390, 52] width 12 height 12
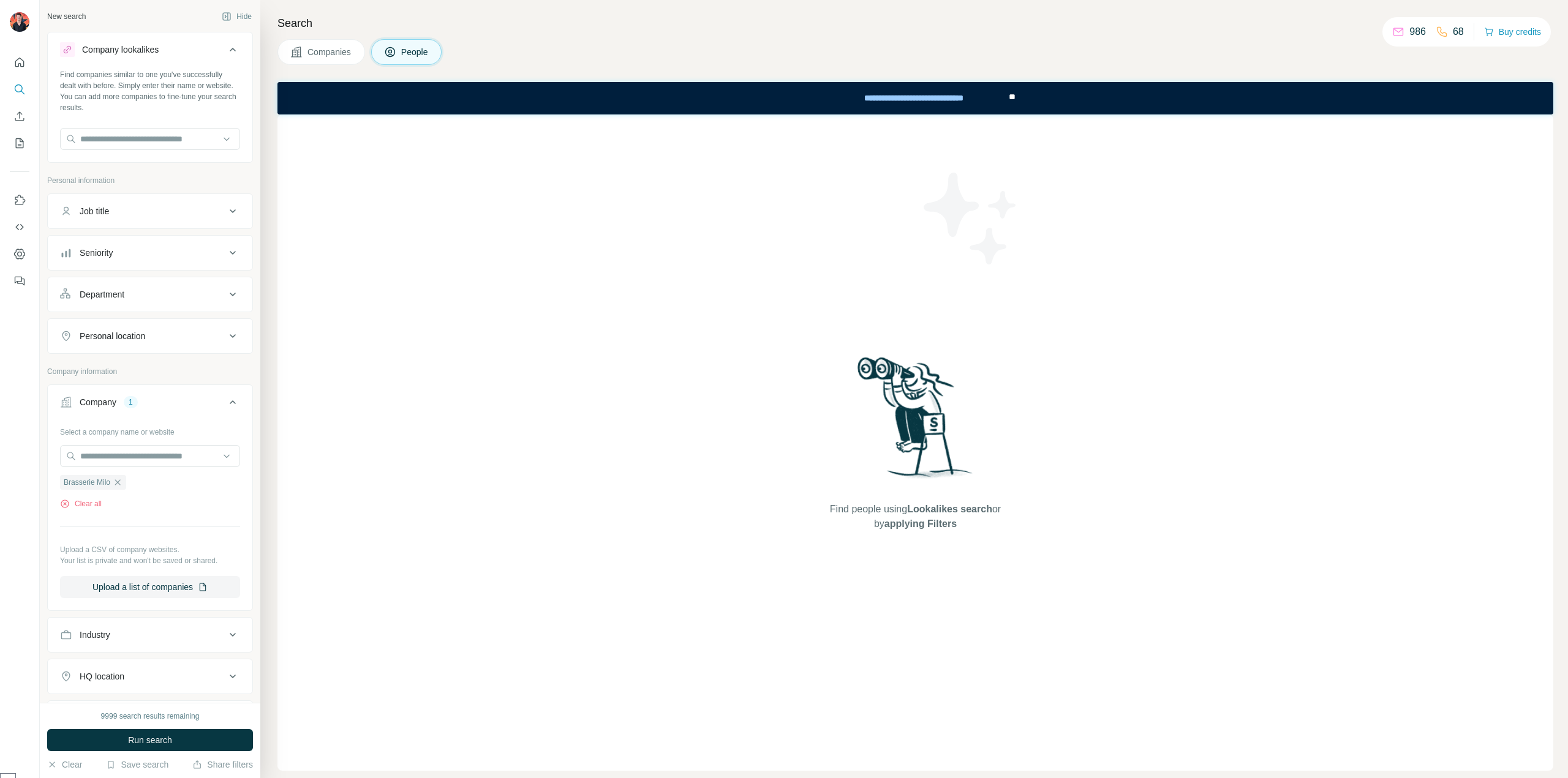
click at [331, 43] on button "Companies" at bounding box center [321, 52] width 88 height 25
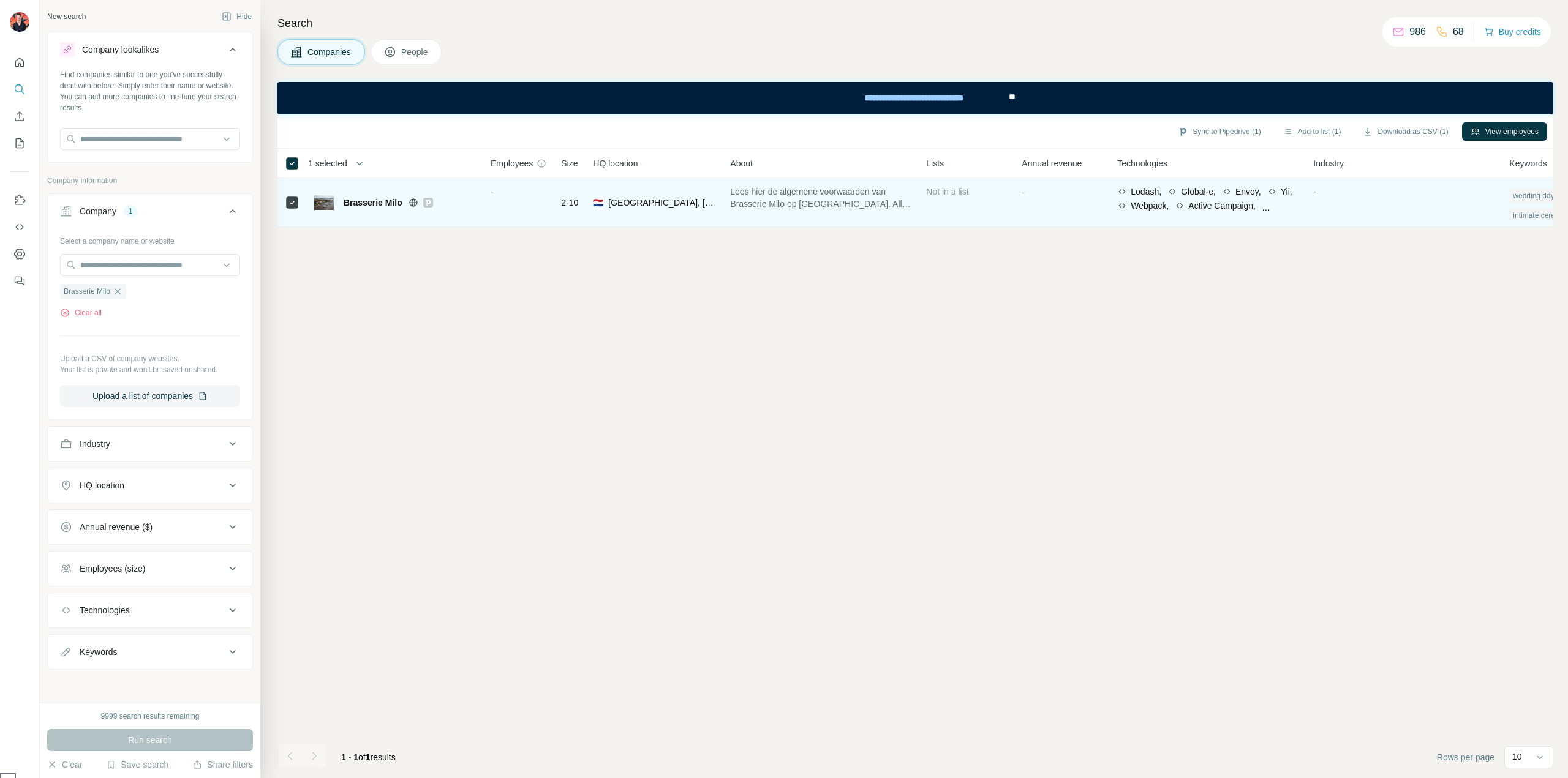
click at [342, 206] on div "Brasserie Milo" at bounding box center [395, 203] width 162 height 15
